Goal: Information Seeking & Learning: Learn about a topic

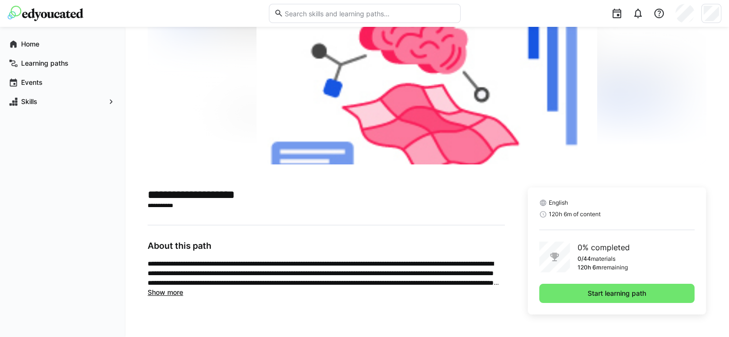
scroll to position [77, 0]
click at [0, 0] on app-navigation-label "Home" at bounding box center [0, 0] width 0 height 0
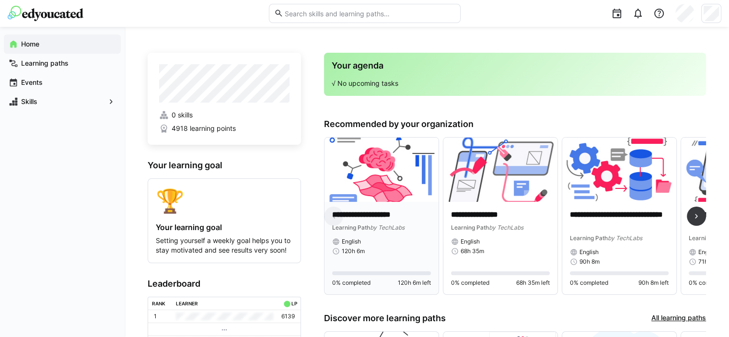
click at [376, 186] on img at bounding box center [382, 170] width 114 height 64
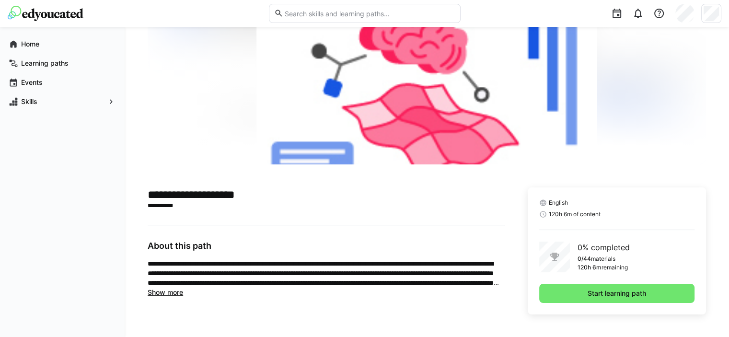
scroll to position [77, 0]
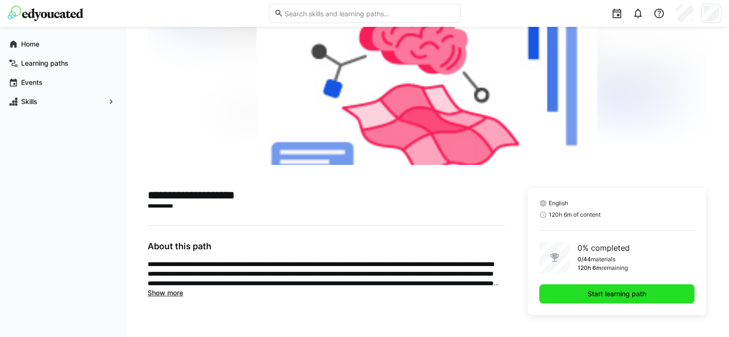
click at [552, 299] on span "Start learning path" at bounding box center [616, 293] width 155 height 19
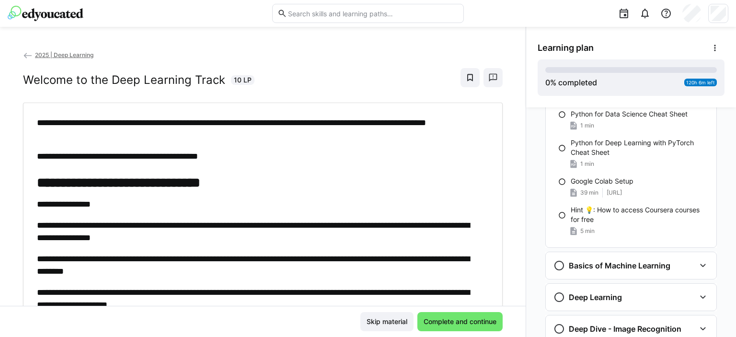
scroll to position [206, 0]
click at [615, 269] on h3 "Basics of Machine Learning" at bounding box center [620, 266] width 102 height 10
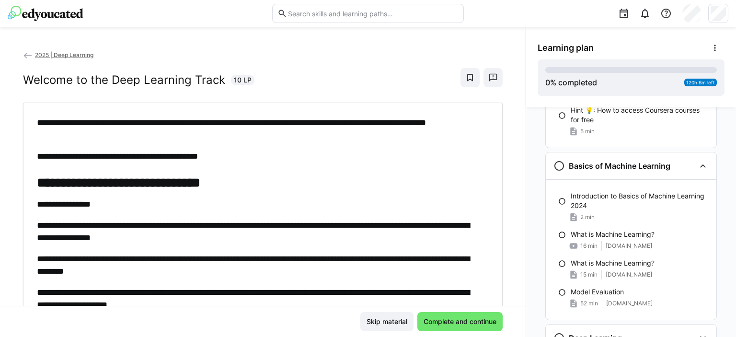
scroll to position [313, 0]
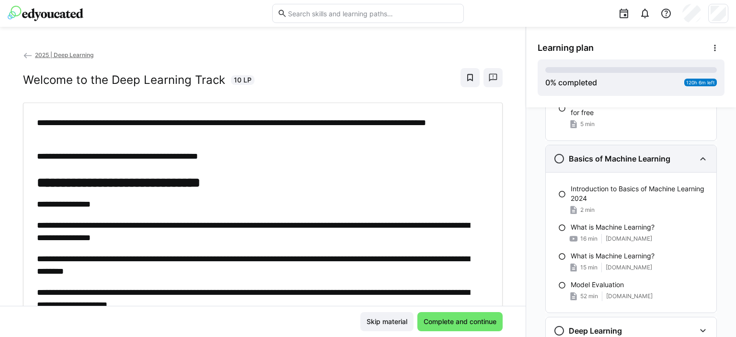
click at [642, 158] on h3 "Basics of Machine Learning" at bounding box center [620, 159] width 102 height 10
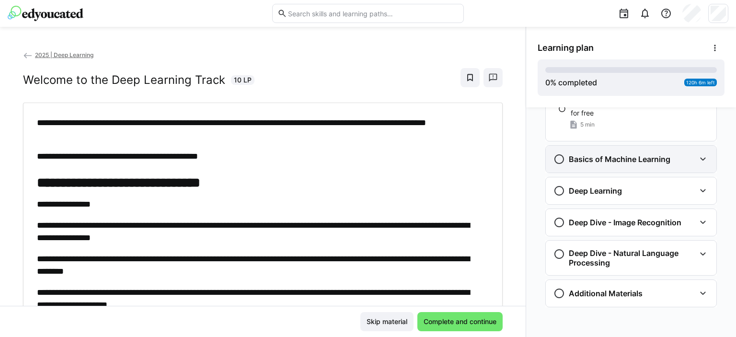
scroll to position [311, 0]
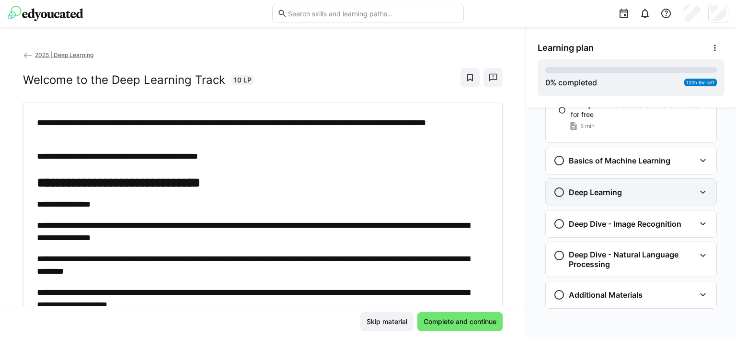
click at [620, 189] on div "Deep Learning" at bounding box center [625, 193] width 142 height 12
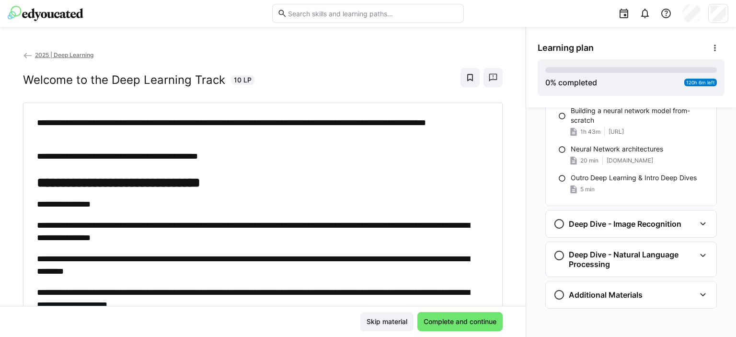
scroll to position [681, 0]
click at [610, 230] on div "Deep Dive - Image Recognition" at bounding box center [631, 224] width 171 height 27
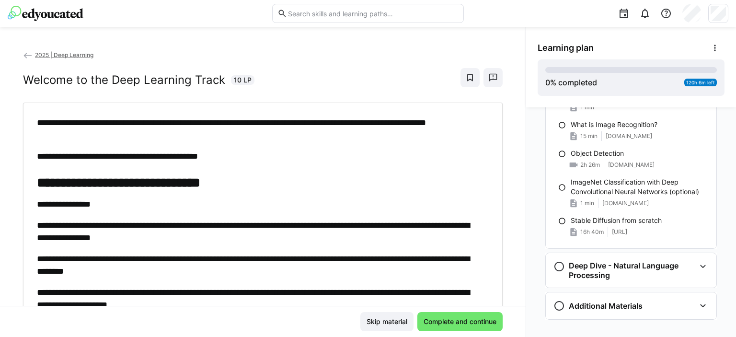
scroll to position [861, 0]
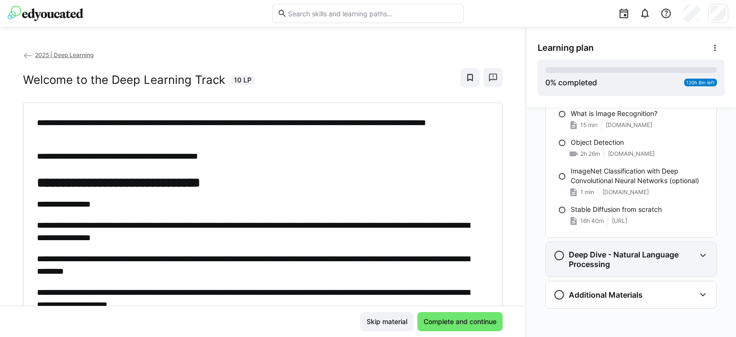
click at [597, 263] on h3 "Deep Dive - Natural Language Processing" at bounding box center [632, 259] width 127 height 19
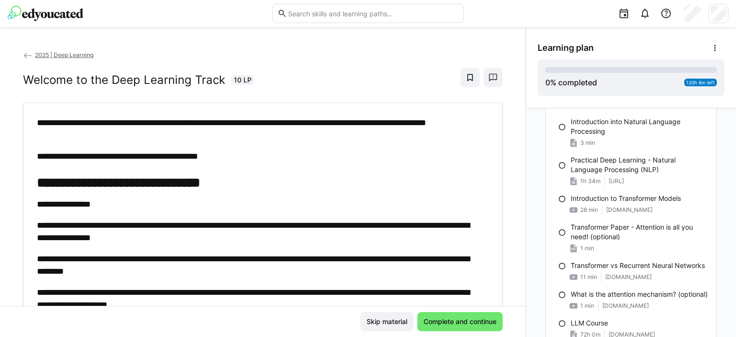
scroll to position [1145, 0]
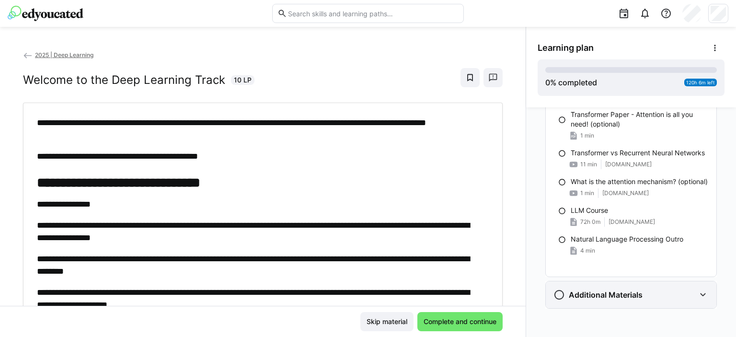
click at [593, 291] on h3 "Additional Materials" at bounding box center [606, 295] width 74 height 10
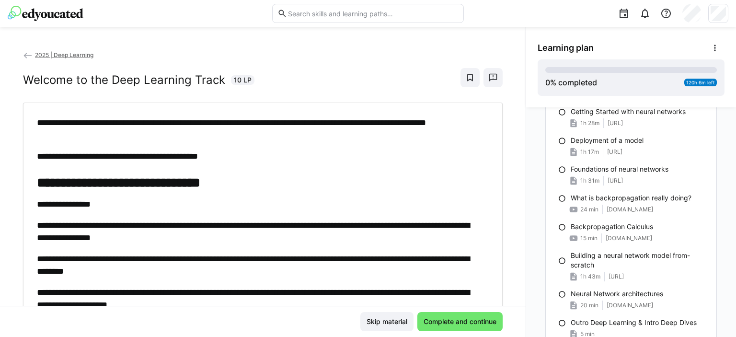
scroll to position [514, 0]
